Goal: Task Accomplishment & Management: Manage account settings

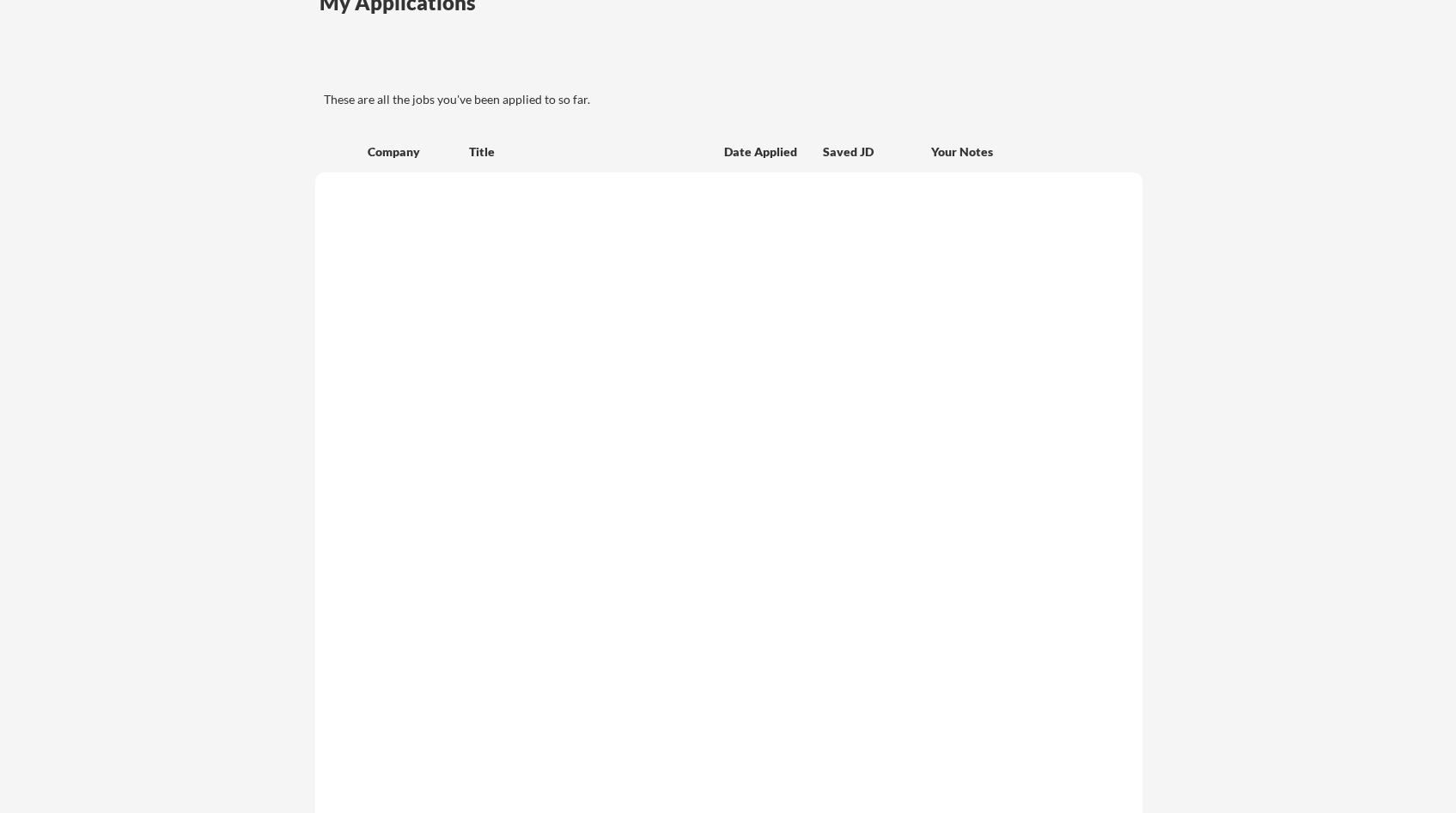
scroll to position [94, 0]
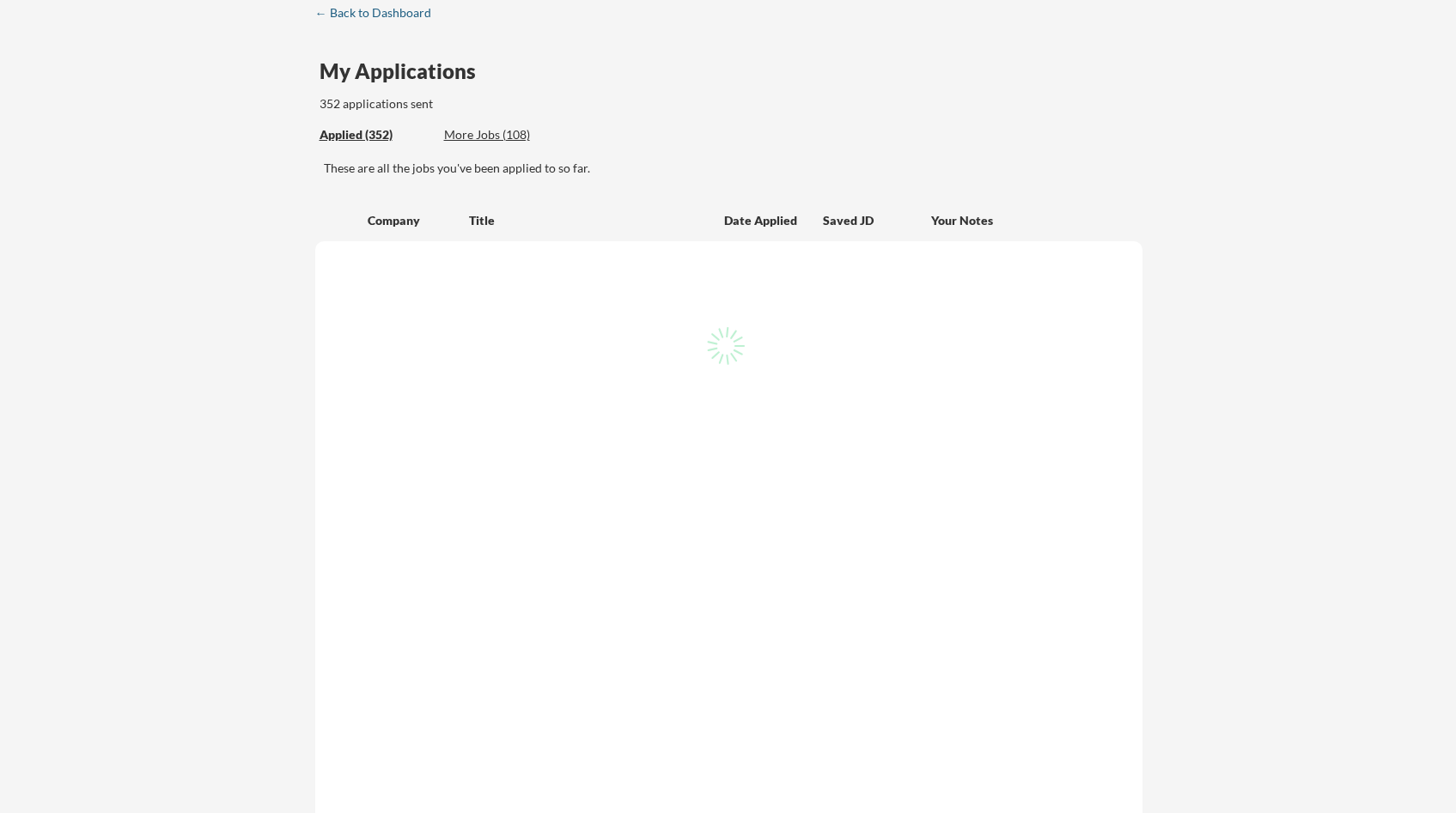
click at [408, 10] on div "← Back to Dashboard" at bounding box center [379, 13] width 129 height 12
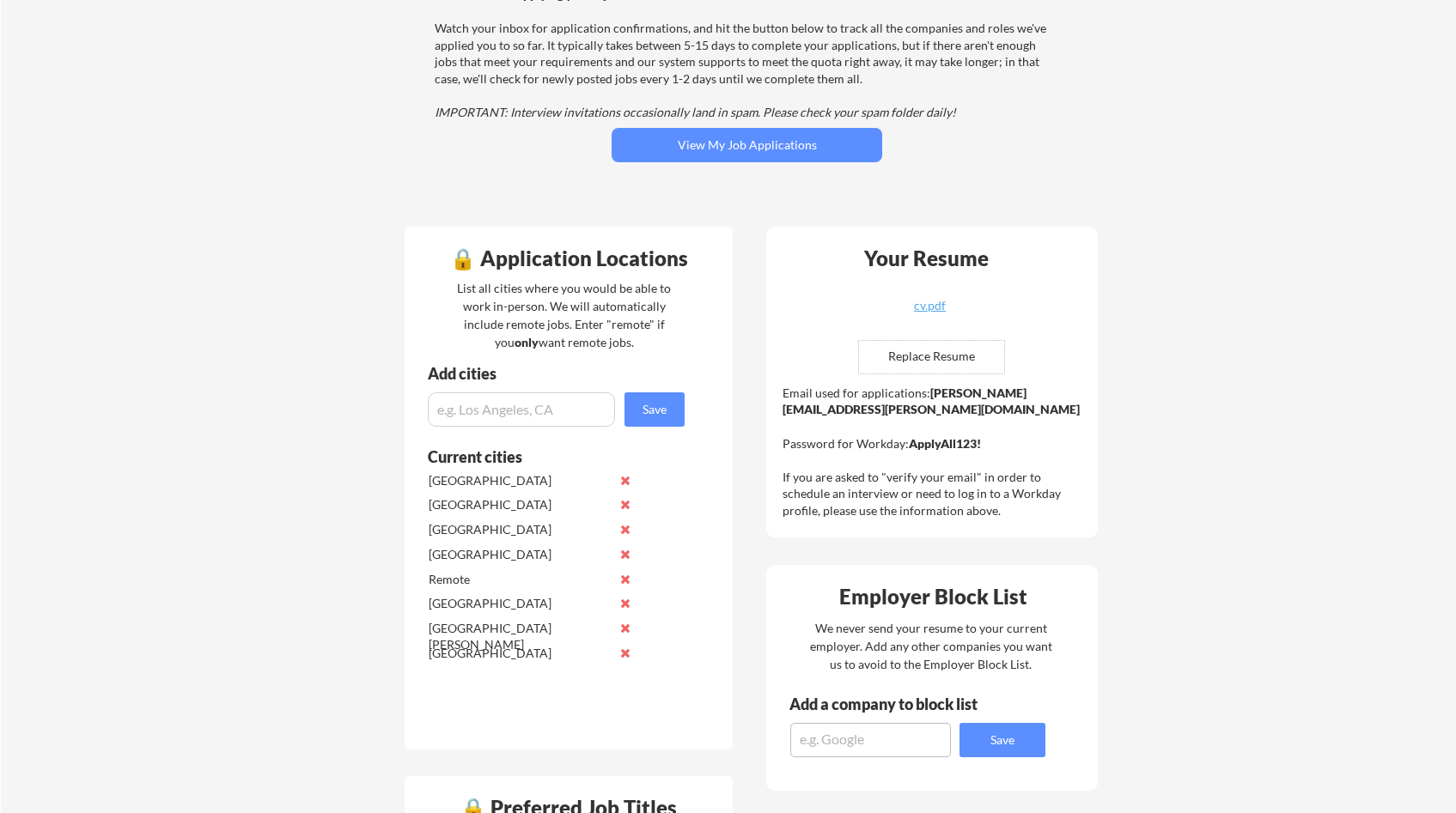
scroll to position [338, 0]
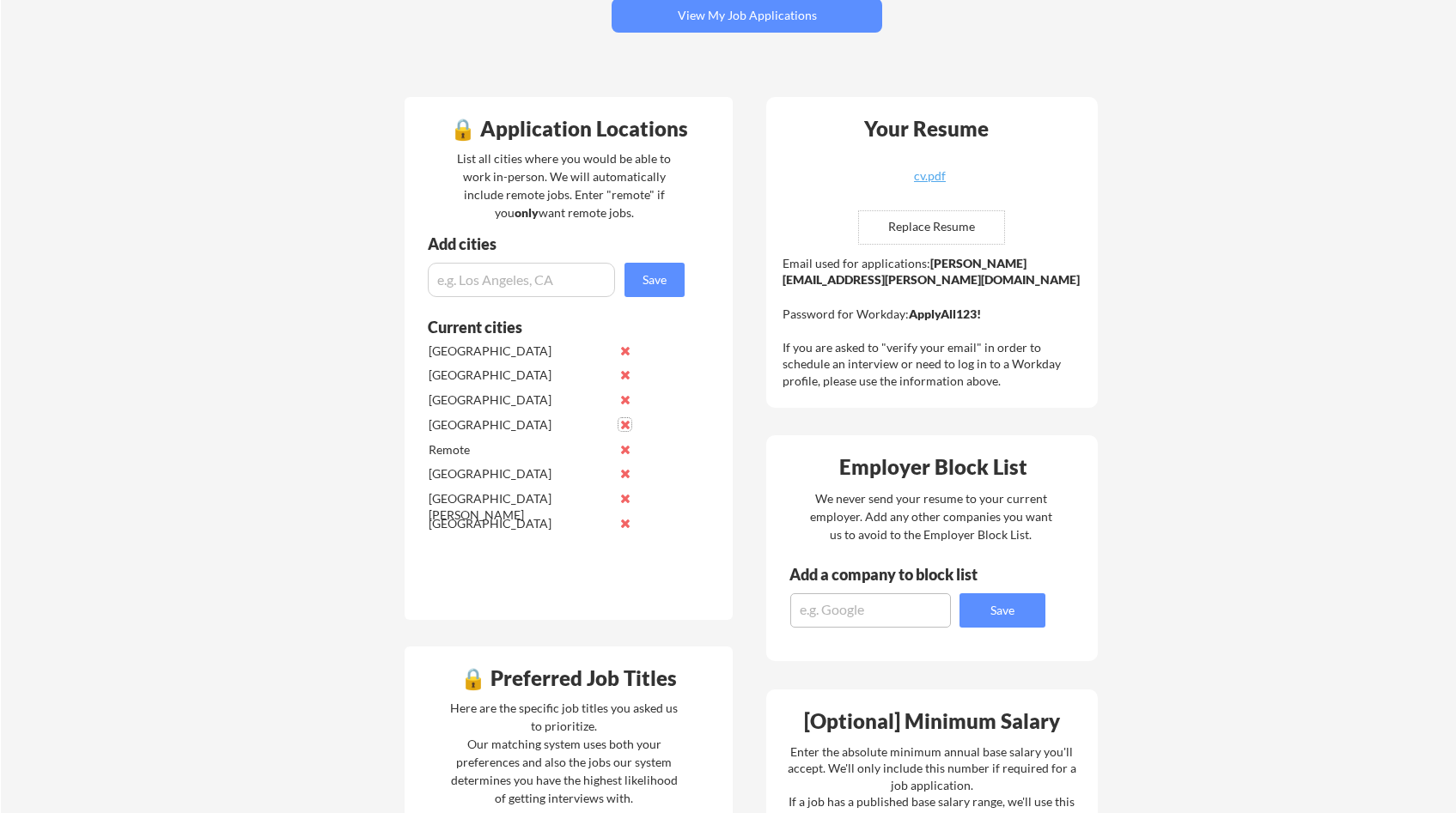
click at [628, 422] on button at bounding box center [625, 424] width 13 height 13
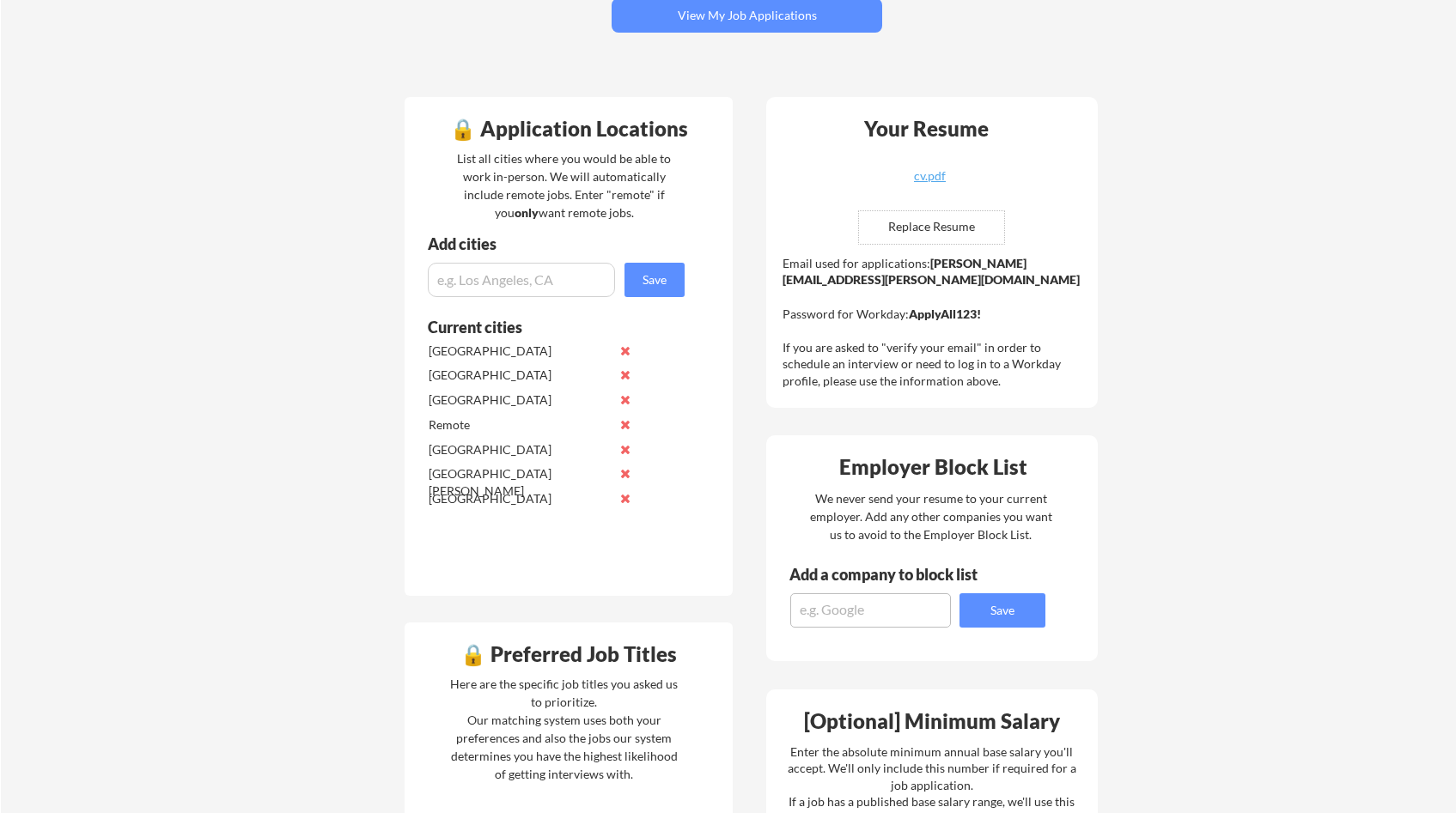
click at [625, 471] on button at bounding box center [625, 473] width 13 height 13
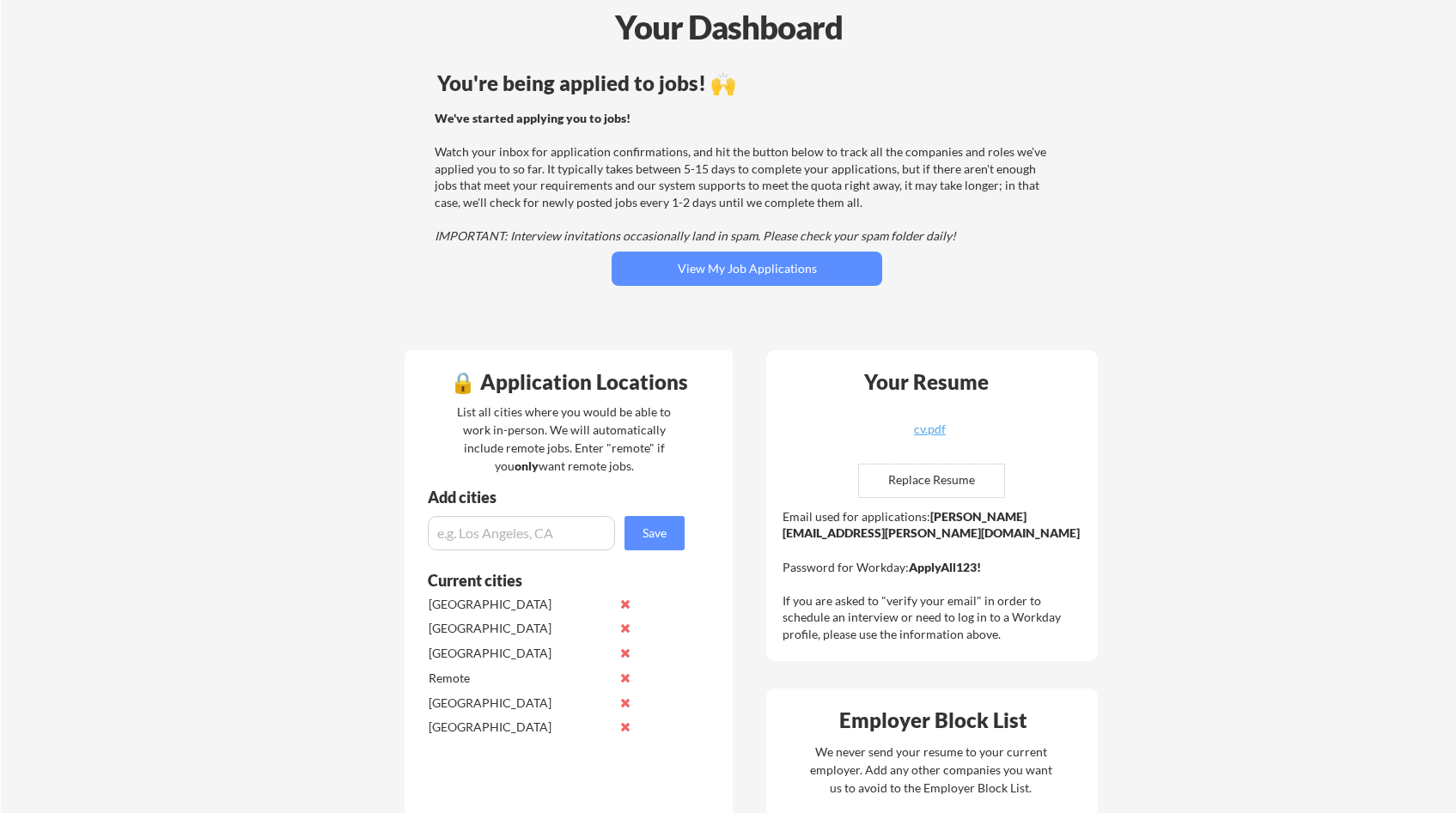
scroll to position [0, 0]
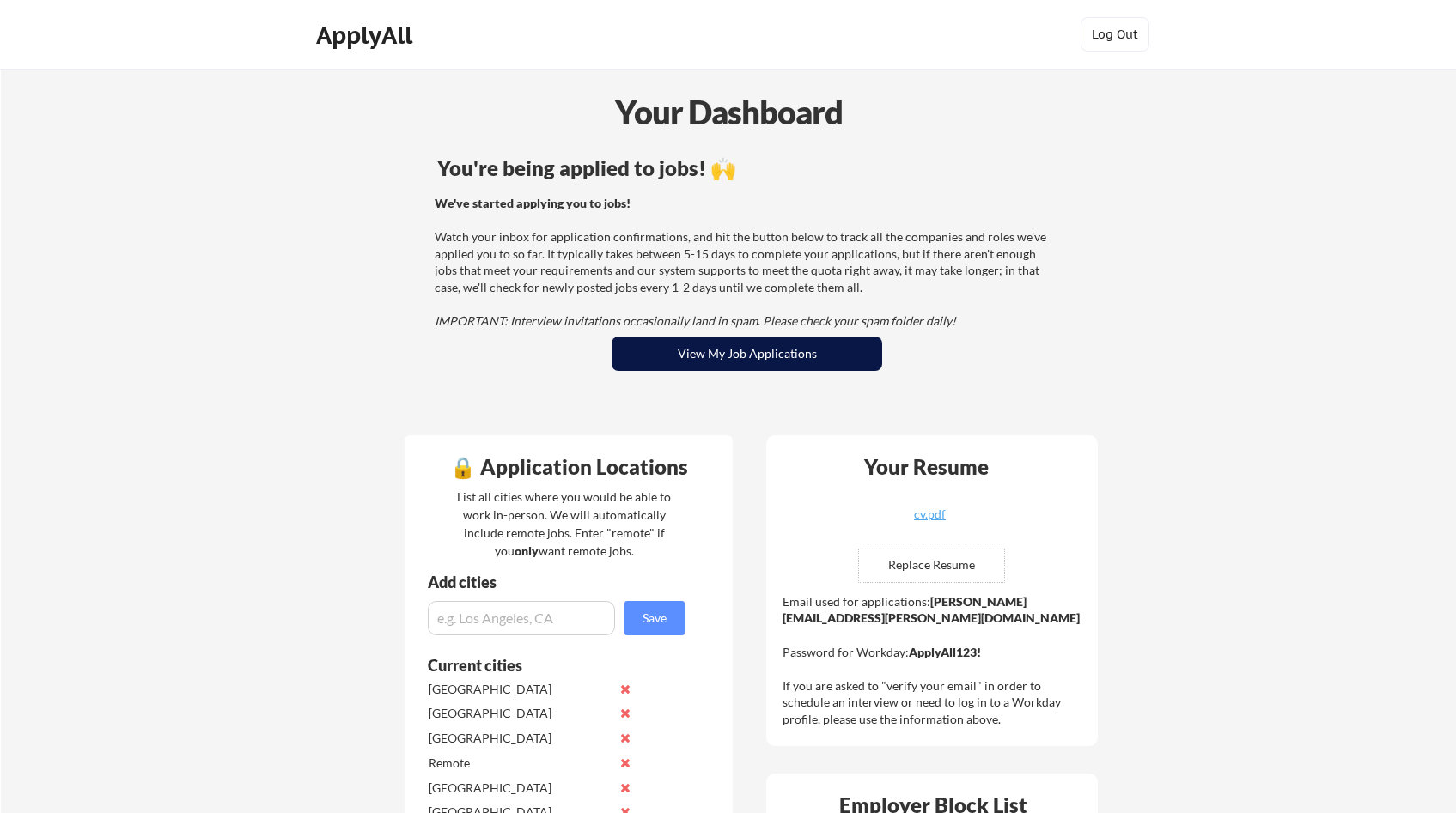
click at [755, 347] on button "View My Job Applications" at bounding box center [746, 354] width 271 height 34
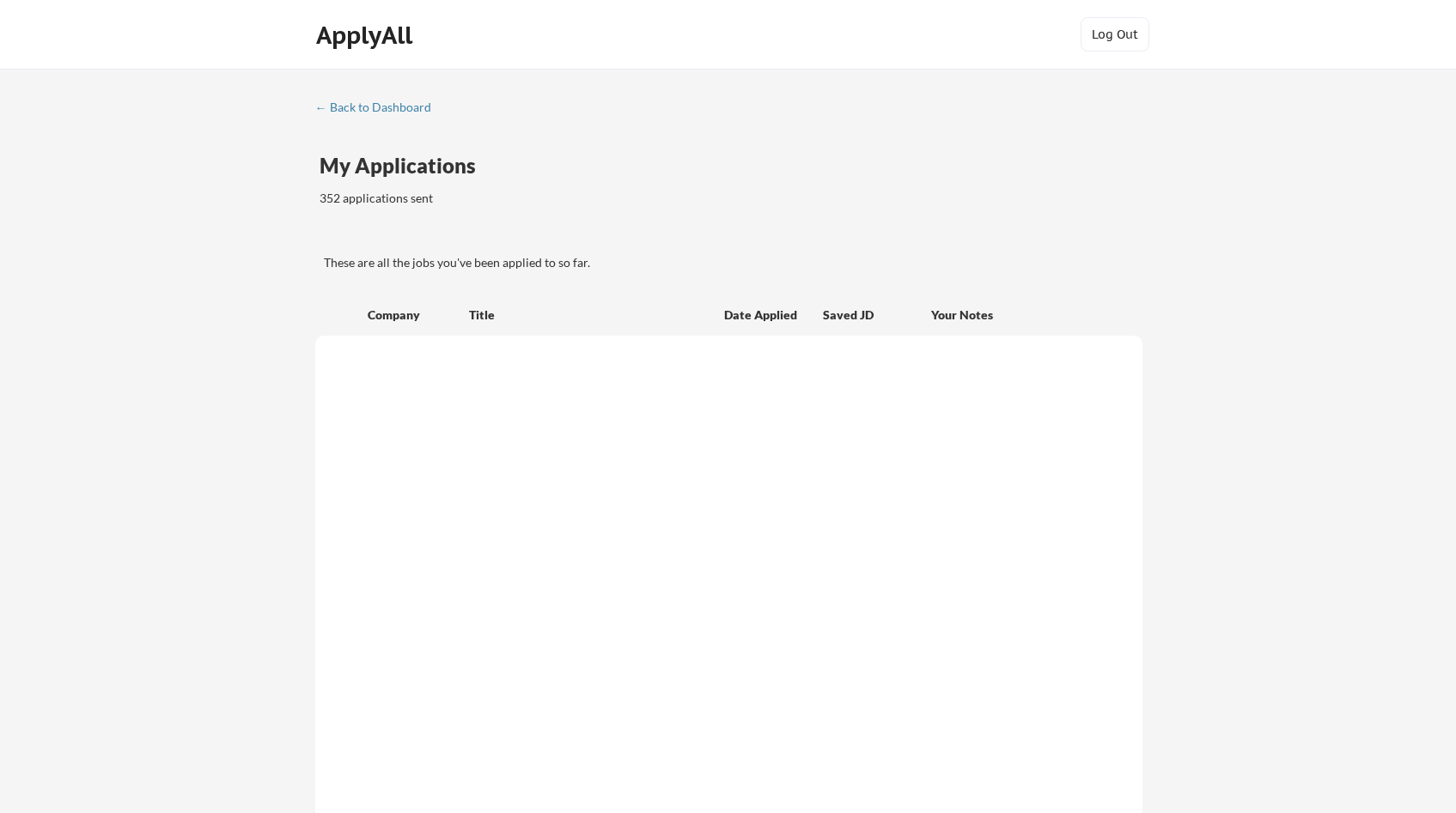
click at [603, 116] on div "← Back to Dashboard My Applications 352 applications sent These are all the job…" at bounding box center [729, 713] width 859 height 1226
